Goal: Transaction & Acquisition: Register for event/course

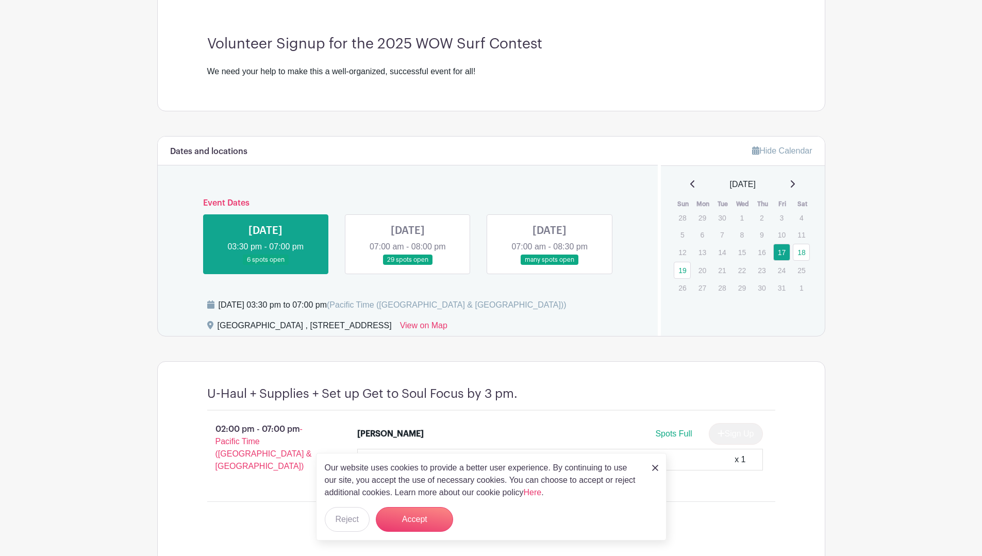
scroll to position [273, 0]
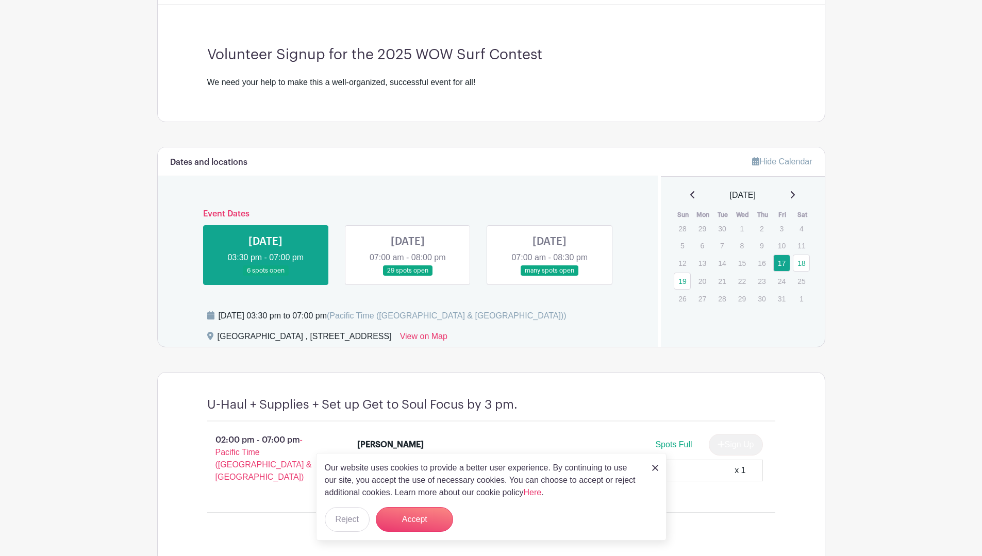
click at [408, 276] on link at bounding box center [408, 276] width 0 height 0
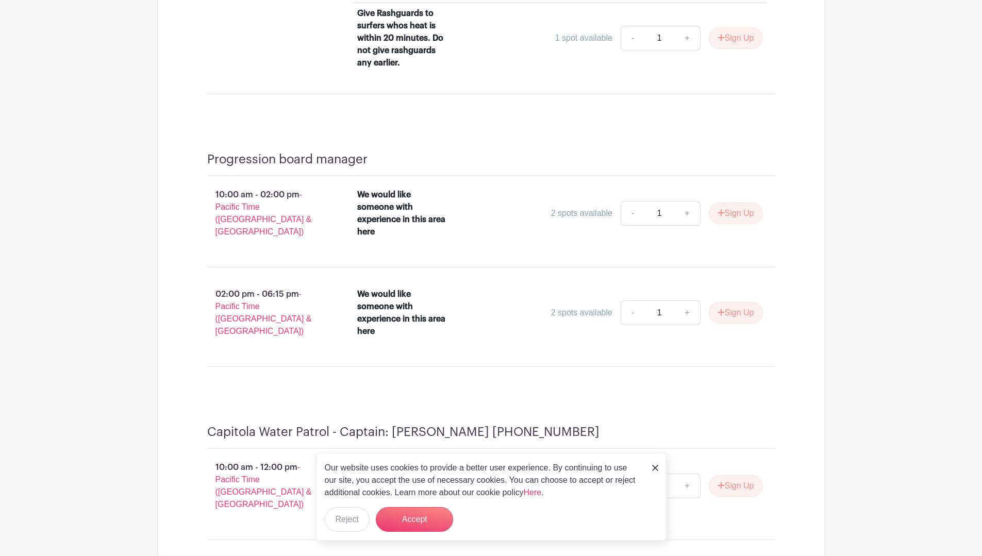
scroll to position [2078, 0]
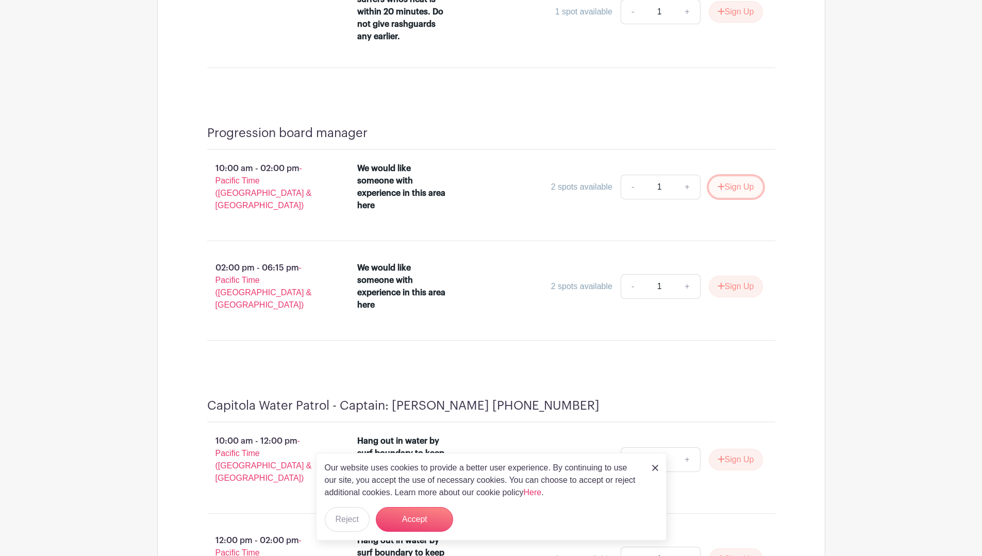
click at [733, 176] on button "Sign Up" at bounding box center [736, 187] width 54 height 22
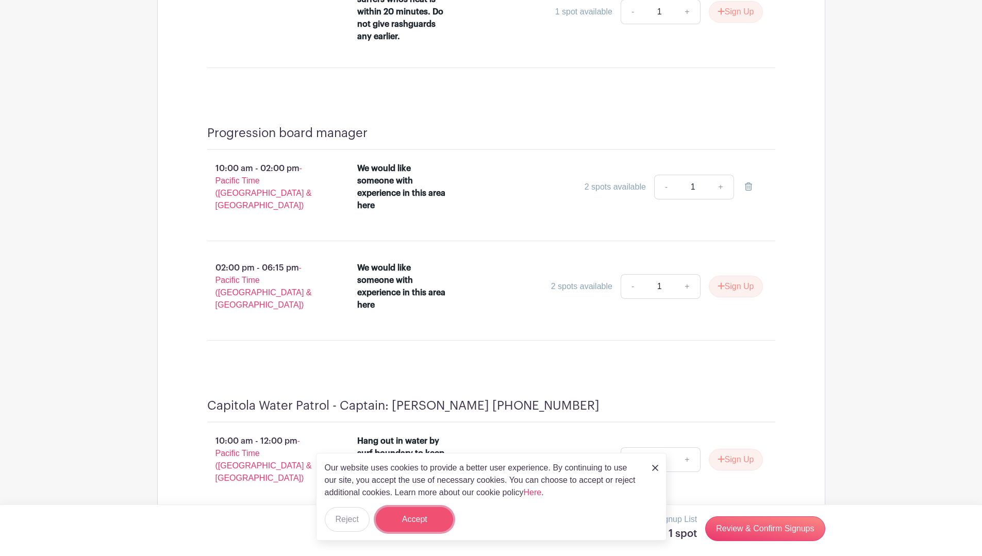
click at [410, 521] on button "Accept" at bounding box center [414, 519] width 77 height 25
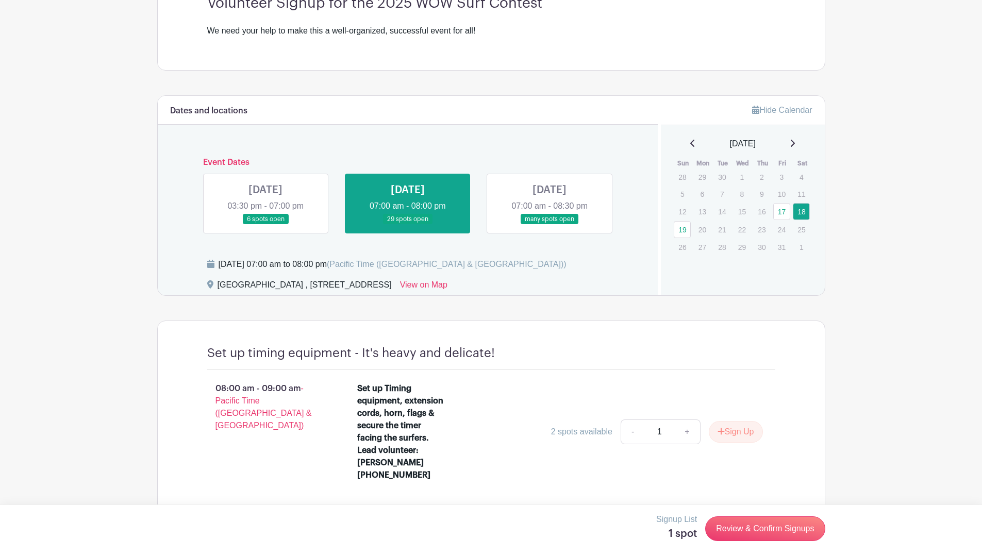
scroll to position [67, 0]
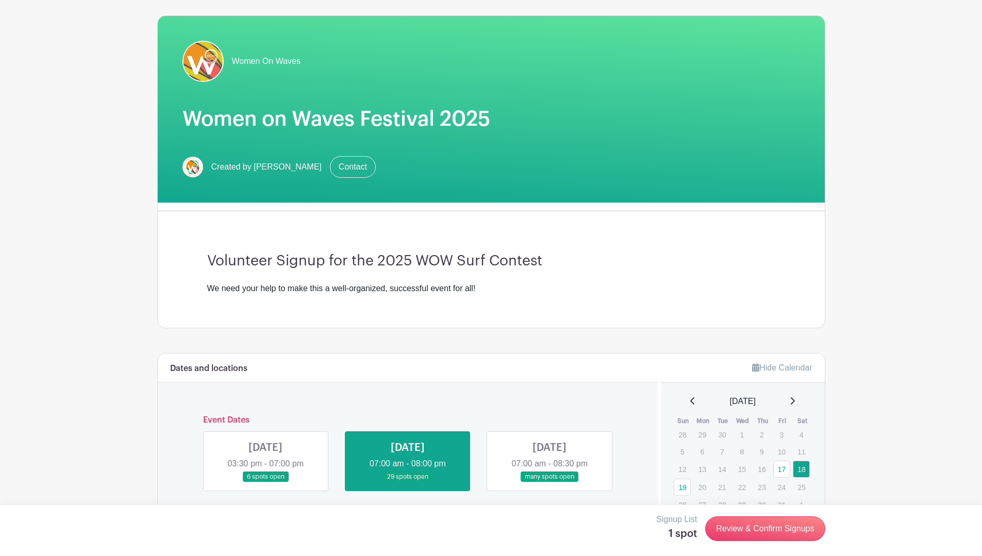
click at [550, 483] on link at bounding box center [550, 483] width 0 height 0
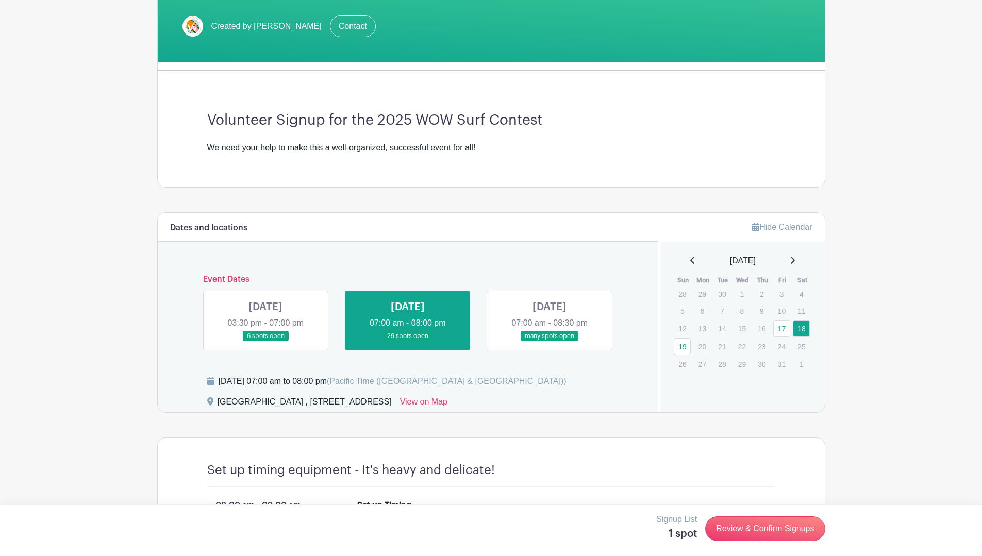
scroll to position [222, 0]
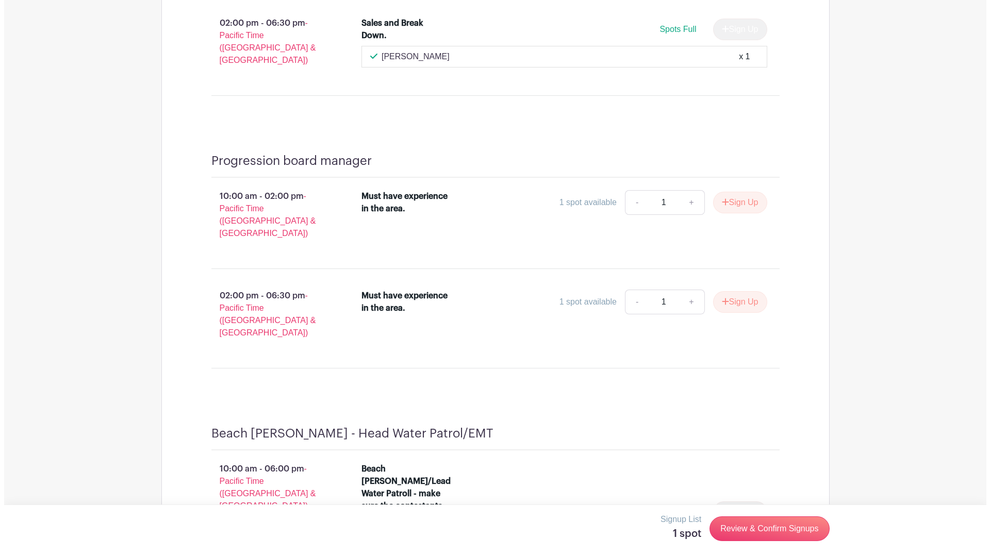
scroll to position [1887, 0]
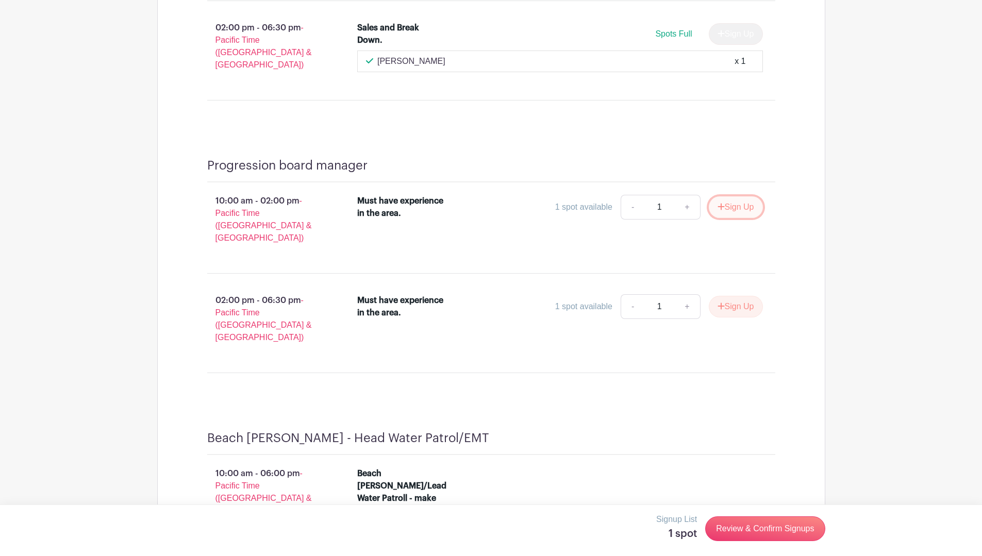
click at [739, 196] on button "Sign Up" at bounding box center [736, 207] width 54 height 22
click at [754, 527] on link "Review & Confirm Signups" at bounding box center [765, 529] width 120 height 25
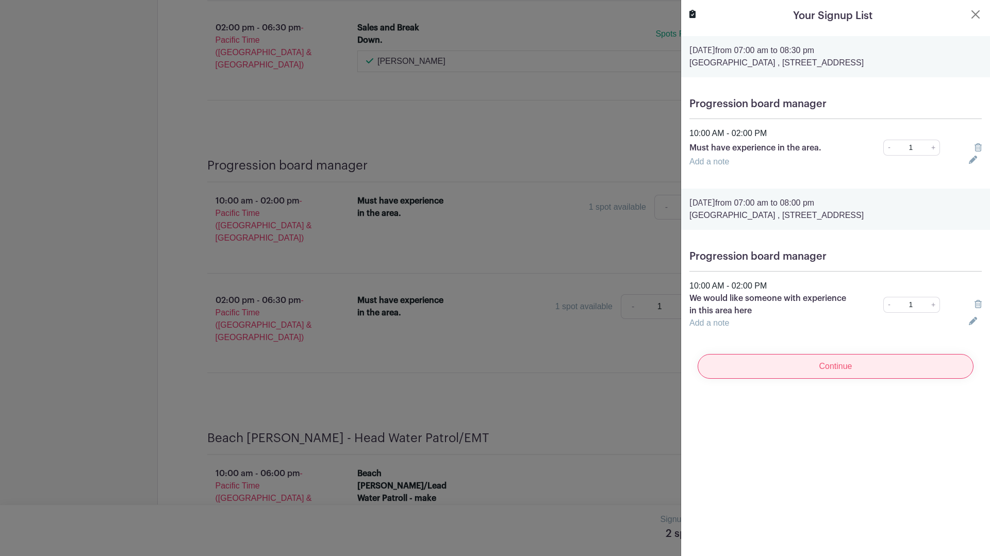
click at [833, 370] on input "Continue" at bounding box center [836, 366] width 276 height 25
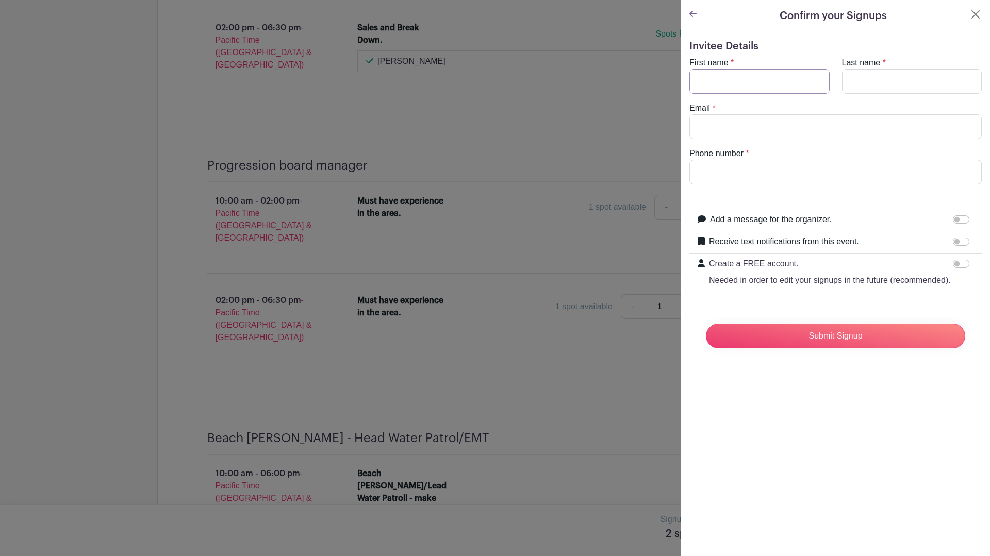
click at [735, 84] on input "First name" at bounding box center [759, 81] width 140 height 25
type input "[PERSON_NAME]"
type input "[EMAIL_ADDRESS][DOMAIN_NAME]"
type input "8317139740"
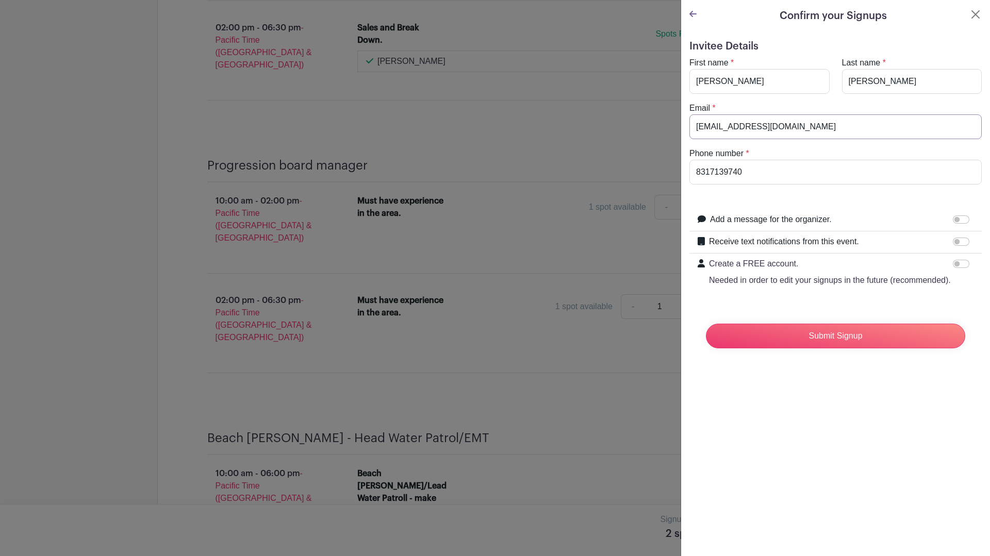
drag, startPoint x: 813, startPoint y: 124, endPoint x: 691, endPoint y: 133, distance: 122.0
click at [691, 133] on input "[EMAIL_ADDRESS][DOMAIN_NAME]" at bounding box center [835, 126] width 292 height 25
type input "[EMAIL_ADDRESS][DOMAIN_NAME]"
click at [953, 242] on input "Receive text notifications from this event." at bounding box center [961, 242] width 16 height 8
checkbox input "true"
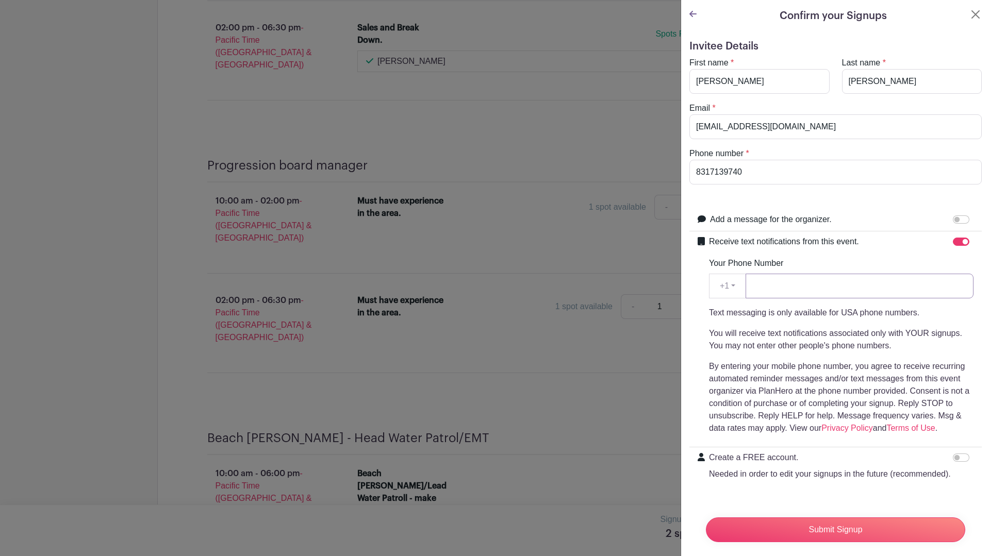
click at [782, 292] on input "Your Phone Number" at bounding box center [860, 286] width 228 height 25
type input "8317139740"
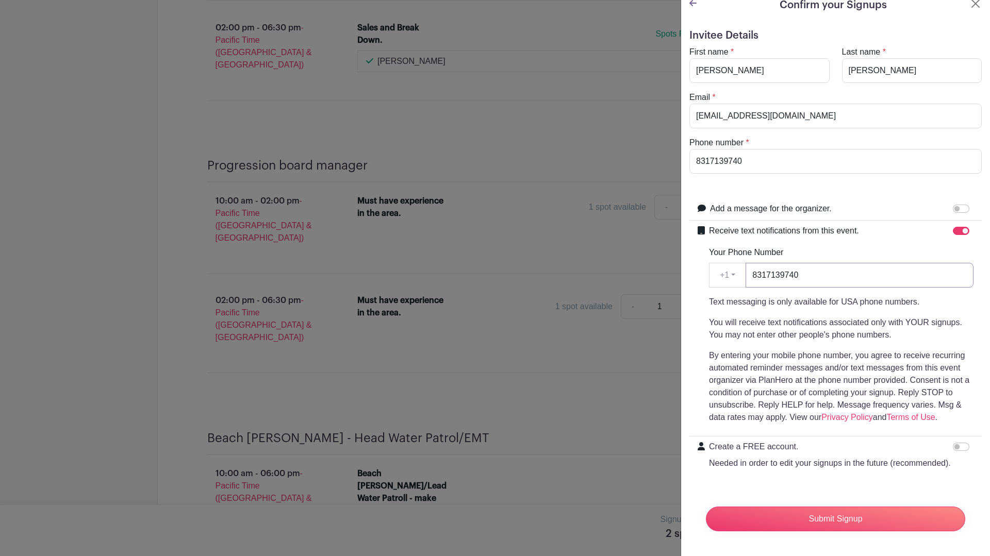
scroll to position [31, 0]
click at [840, 512] on input "Submit Signup" at bounding box center [835, 519] width 259 height 25
